Goal: Find contact information: Find contact information

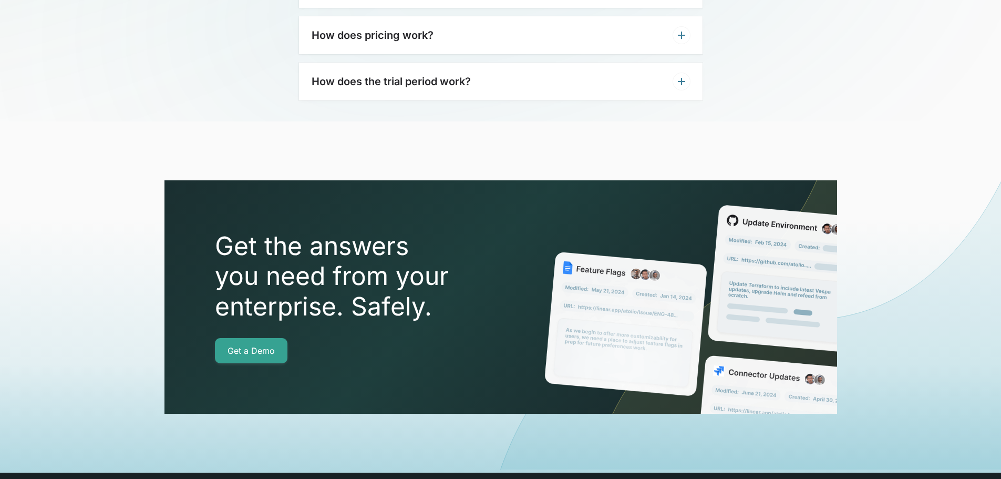
scroll to position [3702, 0]
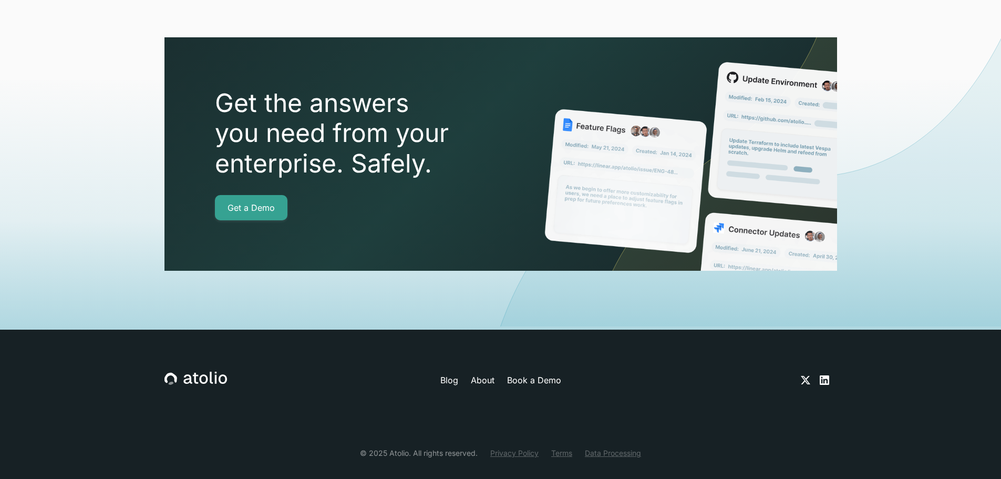
click at [515, 447] on link "Privacy Policy" at bounding box center [514, 452] width 48 height 11
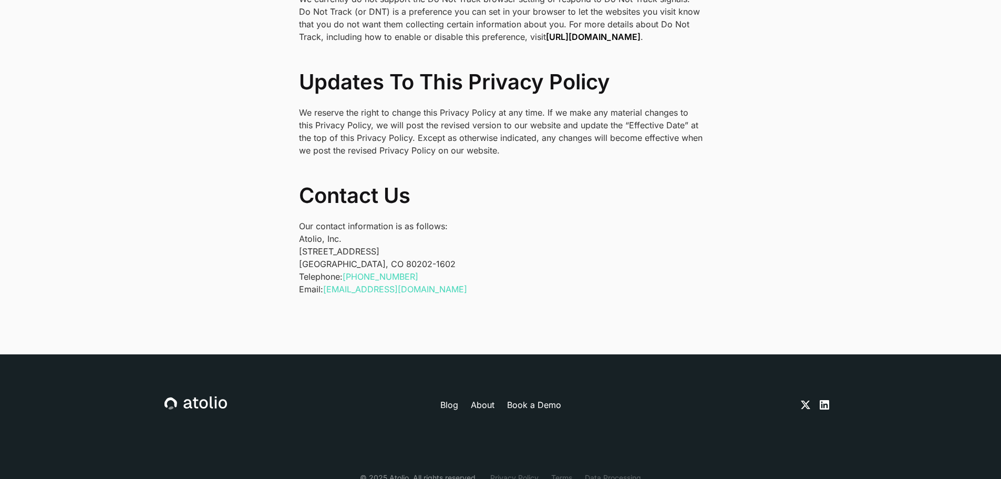
scroll to position [3469, 0]
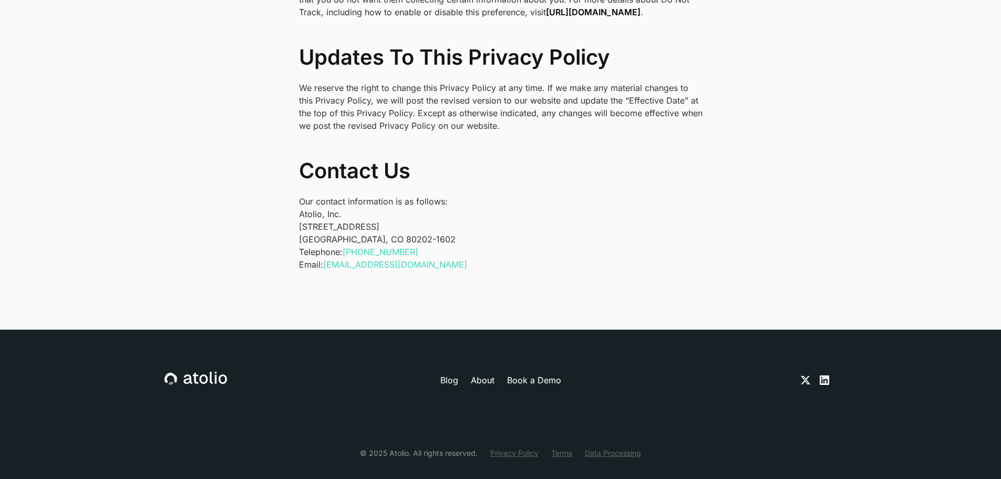
click at [362, 210] on p "Atolio, Inc. 1550 Larimer St #436 Denver, CO 80202-1602" at bounding box center [501, 227] width 404 height 38
copy p "1550 Larimer St #436"
click at [364, 227] on p "Atolio, Inc. 1550 Larimer St #436 Denver, CO 80202-1602" at bounding box center [501, 227] width 404 height 38
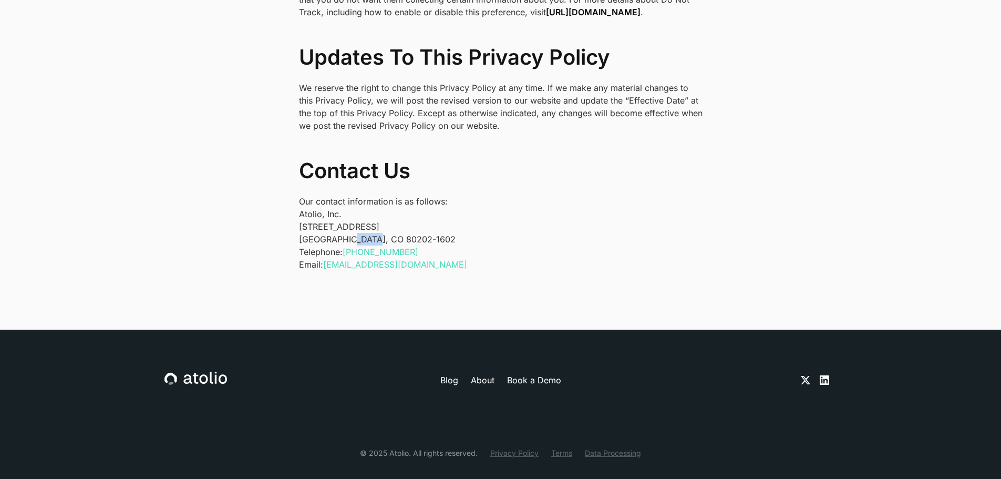
click at [364, 227] on p "Atolio, Inc. 1550 Larimer St #436 Denver, CO 80202-1602" at bounding box center [501, 227] width 404 height 38
copy p "80202"
click at [474, 225] on p "Atolio, Inc. 1550 Larimer St #436 Denver, CO 80202-1602" at bounding box center [501, 227] width 404 height 38
drag, startPoint x: 345, startPoint y: 225, endPoint x: 394, endPoint y: 226, distance: 48.9
click at [394, 226] on p "Atolio, Inc. 1550 Larimer St #436 Denver, CO 80202-1602" at bounding box center [501, 227] width 404 height 38
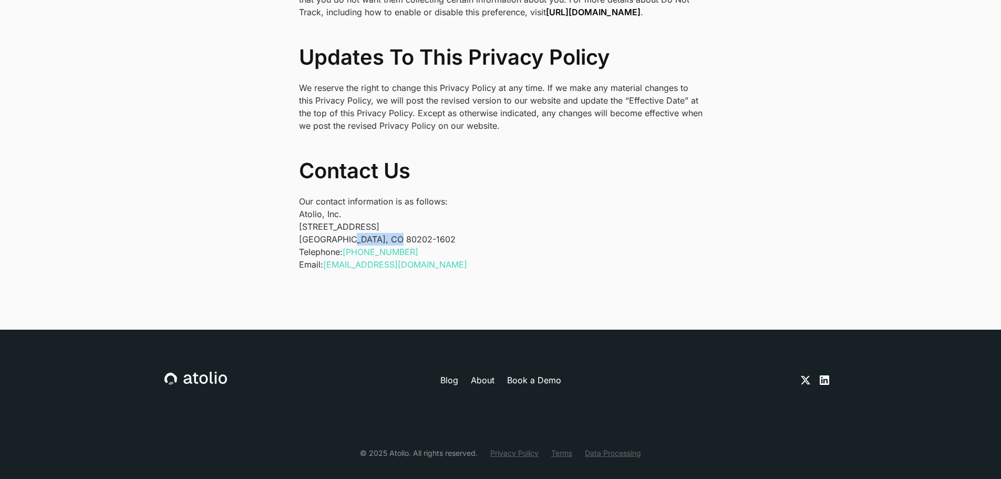
copy p "80202-1602"
drag, startPoint x: 429, startPoint y: 236, endPoint x: 350, endPoint y: 239, distance: 79.4
click at [350, 245] on p "Telephone: +1 (303) 529-1942 Email: privacy@atolio.com" at bounding box center [501, 257] width 404 height 25
copy link "1 (303) 529-1942"
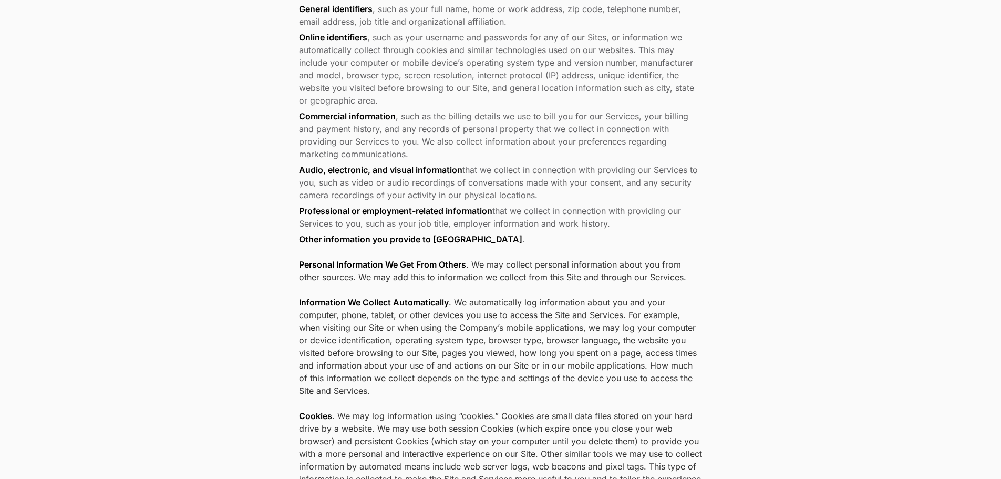
scroll to position [0, 0]
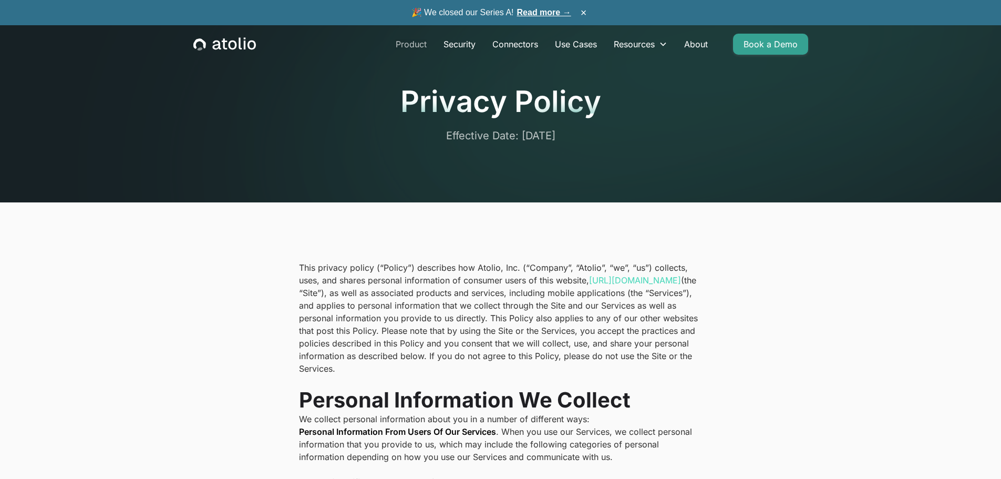
click at [415, 40] on link "Product" at bounding box center [411, 44] width 48 height 21
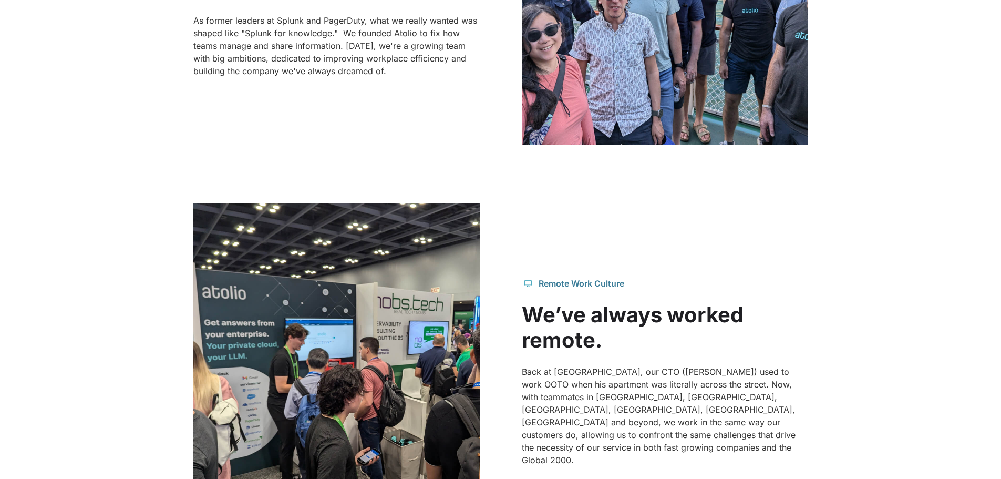
scroll to position [368, 0]
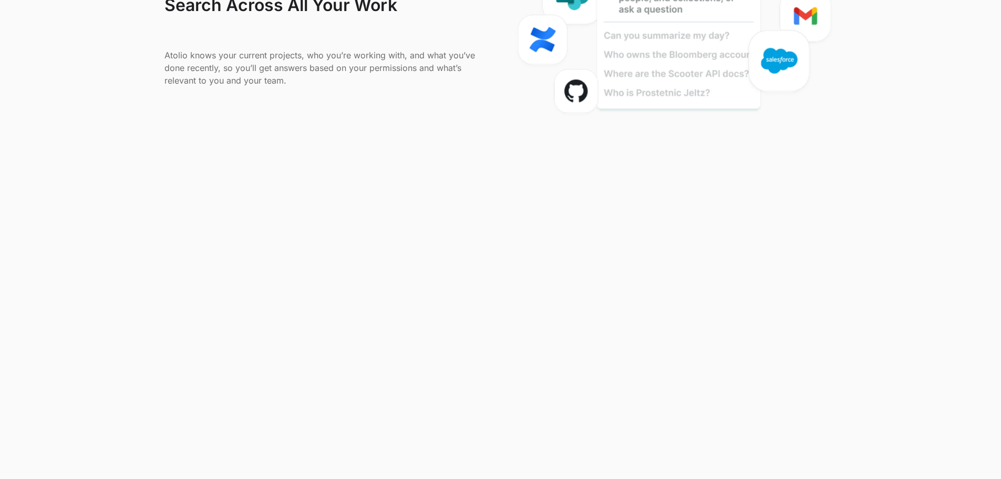
scroll to position [788, 0]
